Goal: Information Seeking & Learning: Learn about a topic

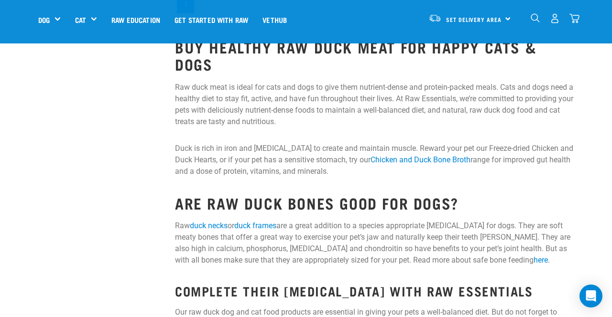
scroll to position [471, 0]
click at [533, 261] on link "here" at bounding box center [540, 259] width 14 height 9
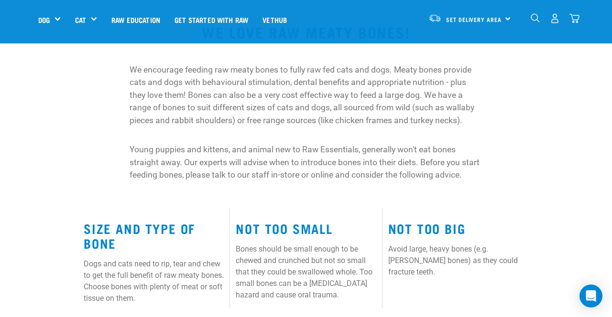
scroll to position [314, 0]
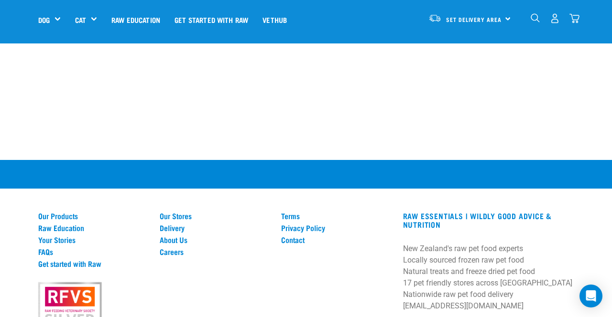
scroll to position [1057, 0]
